Goal: Task Accomplishment & Management: Manage account settings

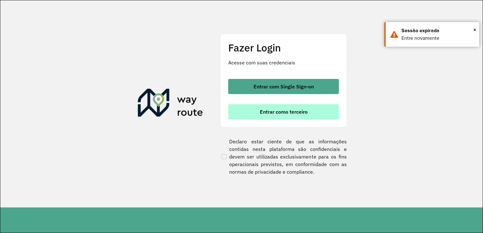
click at [298, 115] on span "Entrar como terceiro" at bounding box center [284, 111] width 48 height 5
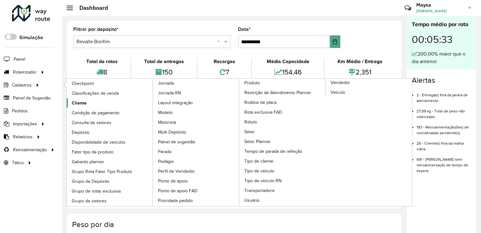
click at [84, 102] on span "Cliente" at bounding box center [79, 103] width 15 height 7
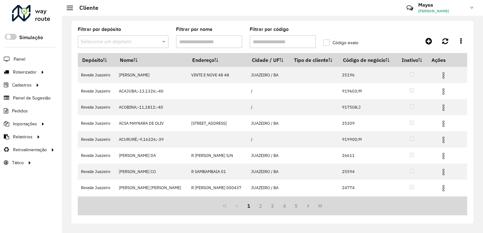
click at [273, 42] on input "Filtrar por código" at bounding box center [283, 41] width 66 height 13
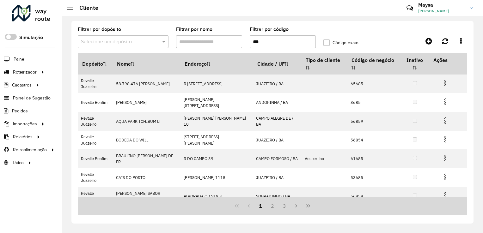
type input "***"
click at [326, 43] on label "Código exato" at bounding box center [341, 43] width 35 height 7
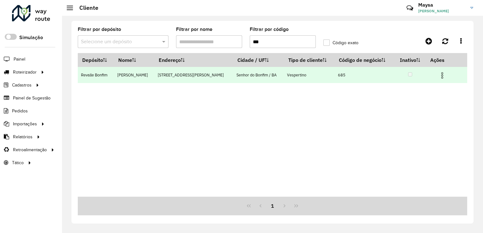
click at [445, 75] on img at bounding box center [443, 76] width 8 height 8
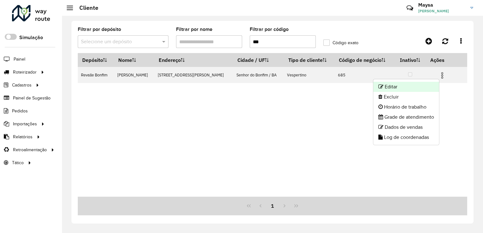
click at [392, 85] on li "Editar" at bounding box center [407, 87] width 66 height 10
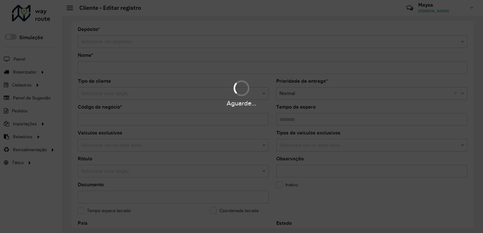
type input "**********"
type input "***"
type input "********"
type input "**********"
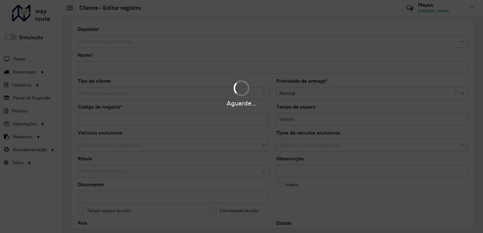
type input "*********"
type input "**********"
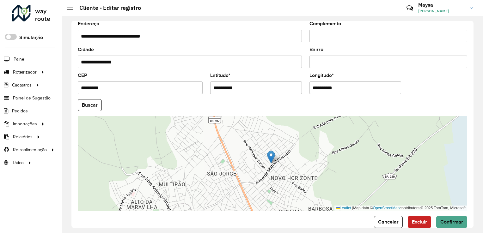
scroll to position [242, 0]
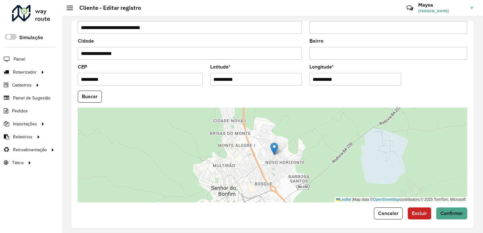
drag, startPoint x: 309, startPoint y: 179, endPoint x: 294, endPoint y: 169, distance: 18.0
click at [294, 169] on div "Leaflet | Map data © OpenStreetMap contributors,© 2025 TomTom, Microsoft" at bounding box center [273, 155] width 390 height 95
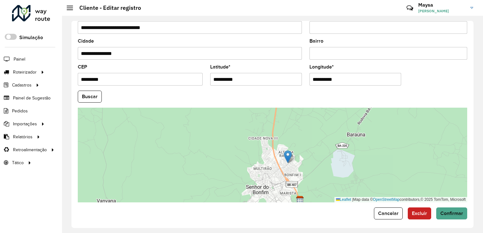
drag, startPoint x: 293, startPoint y: 157, endPoint x: 295, endPoint y: 164, distance: 6.7
click at [295, 164] on div "Leaflet | Map data © OpenStreetMap contributors,© 2025 TomTom, Microsoft" at bounding box center [273, 155] width 390 height 95
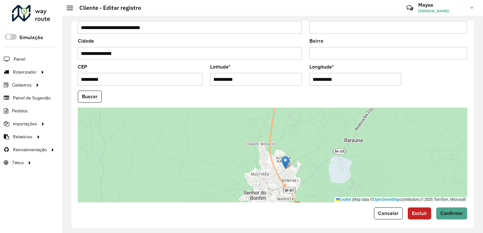
drag, startPoint x: 321, startPoint y: 172, endPoint x: 297, endPoint y: 170, distance: 24.4
click at [297, 170] on div "Leaflet | Map data © OpenStreetMap contributors,© 2025 TomTom, Microsoft" at bounding box center [273, 155] width 390 height 95
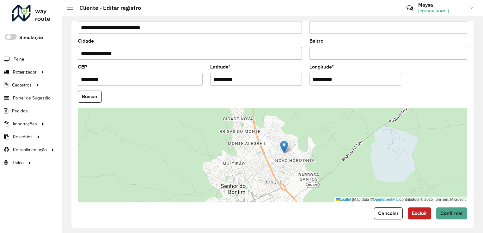
drag, startPoint x: 304, startPoint y: 162, endPoint x: 313, endPoint y: 156, distance: 10.7
click at [313, 156] on div "Leaflet | Map data © OpenStreetMap contributors,© 2025 TomTom, Microsoft" at bounding box center [273, 155] width 390 height 95
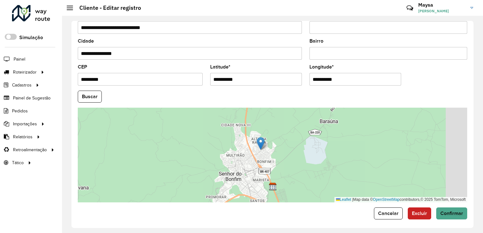
drag, startPoint x: 288, startPoint y: 158, endPoint x: 263, endPoint y: 155, distance: 25.4
click at [263, 155] on div "Leaflet | Map data © OpenStreetMap contributors,© 2025 TomTom, Microsoft" at bounding box center [273, 155] width 390 height 95
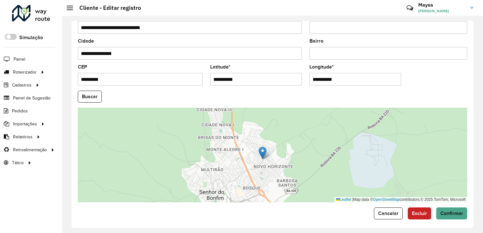
drag, startPoint x: 255, startPoint y: 140, endPoint x: 273, endPoint y: 159, distance: 26.2
click at [273, 159] on div "Leaflet | Map data © OpenStreetMap contributors,© 2025 TomTom, Microsoft" at bounding box center [273, 155] width 390 height 95
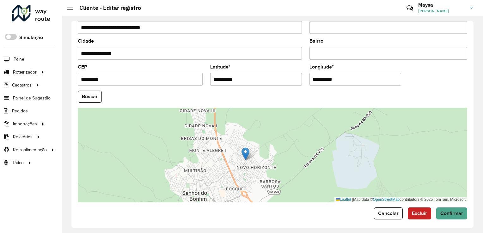
drag, startPoint x: 296, startPoint y: 163, endPoint x: 270, endPoint y: 163, distance: 26.9
click at [271, 163] on div "Leaflet | Map data © OpenStreetMap contributors,© 2025 TomTom, Microsoft" at bounding box center [273, 155] width 390 height 95
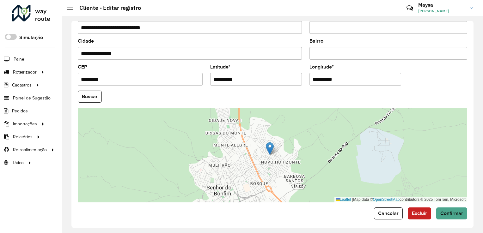
drag, startPoint x: 232, startPoint y: 177, endPoint x: 265, endPoint y: 173, distance: 33.2
click at [265, 173] on div "Leaflet | Map data © OpenStreetMap contributors,© 2025 TomTom, Microsoft" at bounding box center [273, 155] width 390 height 95
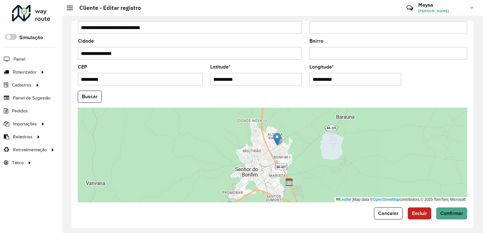
drag, startPoint x: 276, startPoint y: 157, endPoint x: 279, endPoint y: 153, distance: 5.1
click at [279, 153] on div "Leaflet | Map data © OpenStreetMap contributors,© 2025 TomTom, Microsoft" at bounding box center [273, 155] width 390 height 95
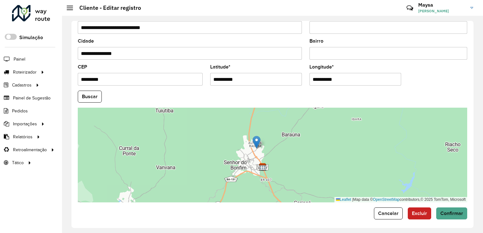
drag, startPoint x: 280, startPoint y: 153, endPoint x: 256, endPoint y: 153, distance: 23.7
click at [256, 153] on div "Leaflet | Map data © OpenStreetMap contributors,© 2025 TomTom, Microsoft" at bounding box center [273, 155] width 390 height 95
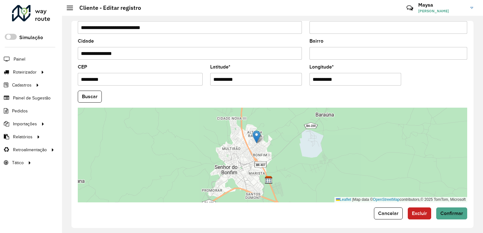
click at [285, 143] on div "Leaflet | Map data © OpenStreetMap contributors,© 2025 TomTom, Microsoft" at bounding box center [273, 155] width 390 height 95
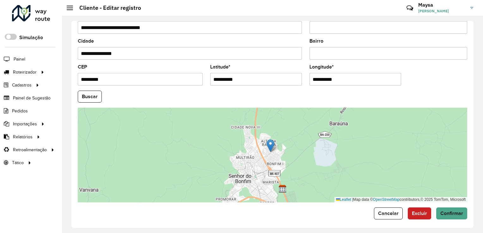
drag, startPoint x: 287, startPoint y: 145, endPoint x: 301, endPoint y: 154, distance: 16.5
click at [301, 154] on div "Leaflet | Map data © OpenStreetMap contributors,© 2025 TomTom, Microsoft" at bounding box center [273, 155] width 390 height 95
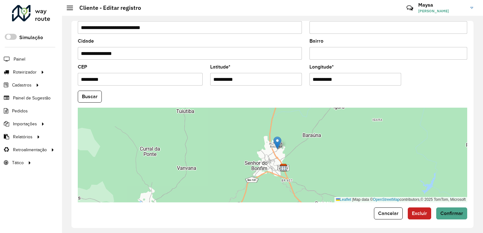
drag, startPoint x: 296, startPoint y: 153, endPoint x: 284, endPoint y: 147, distance: 13.9
click at [284, 147] on div "Leaflet | Map data © OpenStreetMap contributors,© 2025 TomTom, Microsoft" at bounding box center [273, 155] width 390 height 95
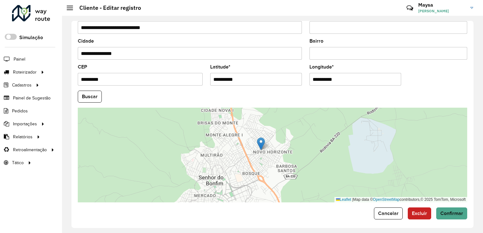
drag, startPoint x: 262, startPoint y: 140, endPoint x: 261, endPoint y: 145, distance: 5.5
click at [261, 145] on img at bounding box center [261, 144] width 8 height 13
type input "**********"
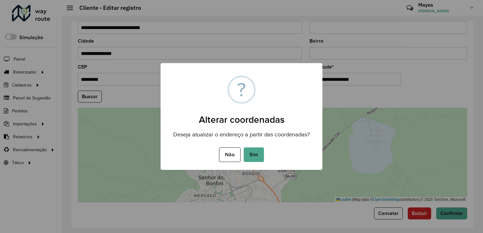
click at [355, 154] on div "× ? Alterar coordenadas Deseja atualizar o endereço a partir das coordenadas? N…" at bounding box center [241, 116] width 483 height 233
click at [227, 159] on button "Não" at bounding box center [229, 155] width 21 height 15
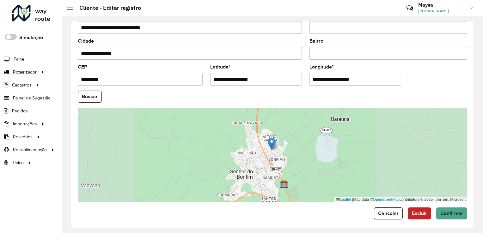
drag, startPoint x: 292, startPoint y: 151, endPoint x: 283, endPoint y: 149, distance: 8.8
click at [283, 149] on div "Leaflet | Map data © OpenStreetMap contributors,© 2025 TomTom, Microsoft" at bounding box center [273, 155] width 390 height 95
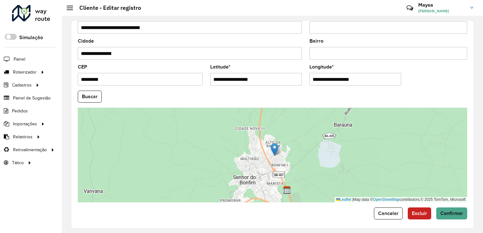
click at [297, 145] on div "Leaflet | Map data © OpenStreetMap contributors,© 2025 TomTom, Microsoft" at bounding box center [273, 155] width 390 height 95
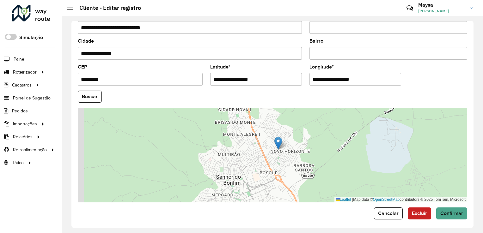
drag, startPoint x: 292, startPoint y: 152, endPoint x: 321, endPoint y: 135, distance: 34.0
click at [320, 135] on div "Leaflet | Map data © OpenStreetMap contributors,© 2025 TomTom, Microsoft" at bounding box center [273, 155] width 390 height 95
